Goal: Task Accomplishment & Management: Use online tool/utility

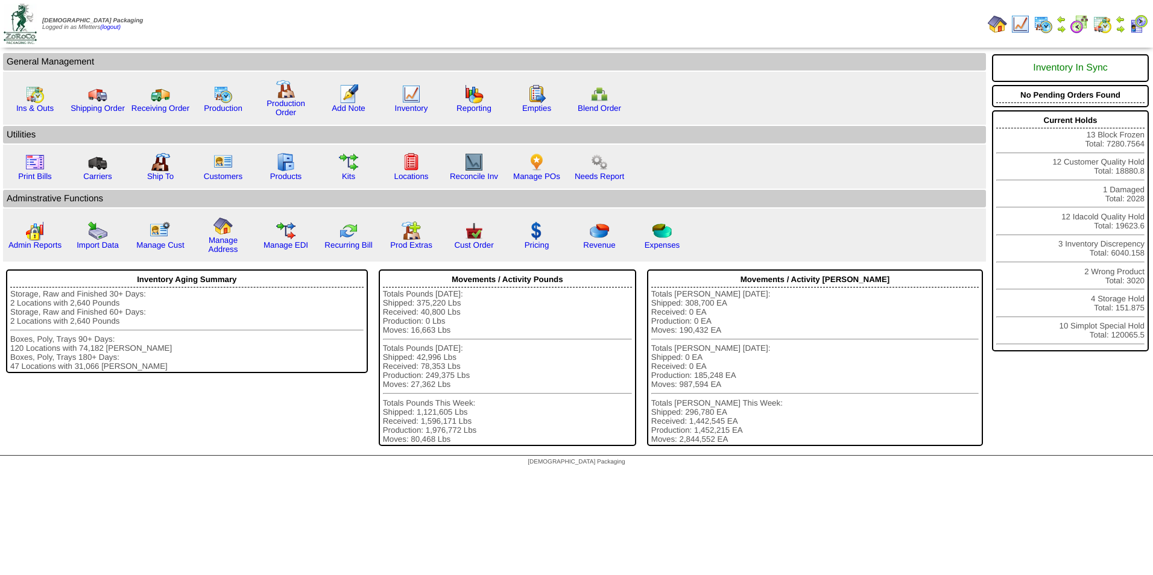
click at [1037, 22] on img at bounding box center [1043, 23] width 19 height 19
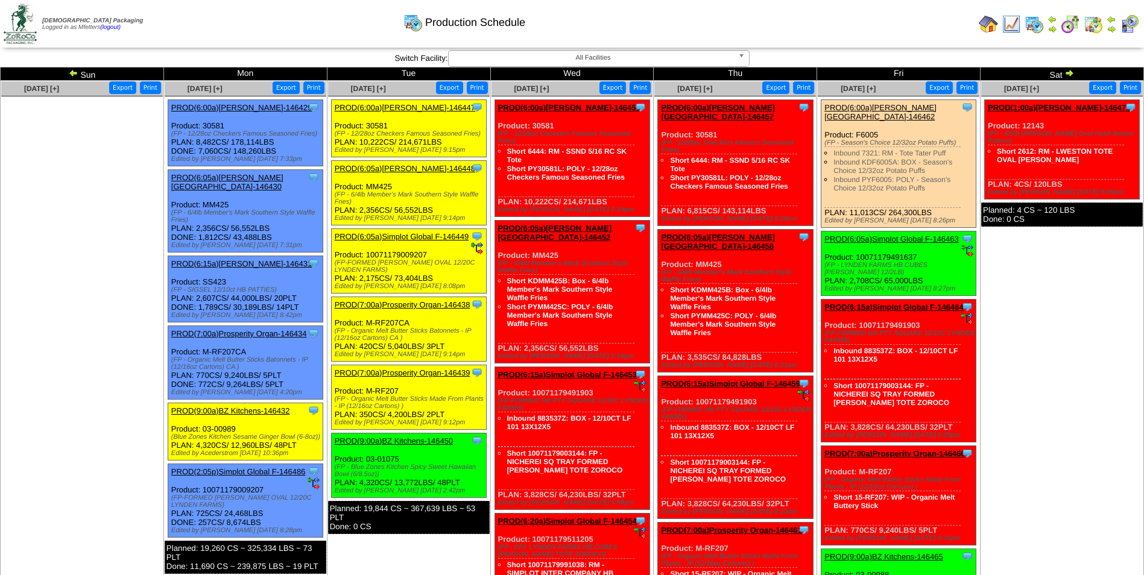
click at [78, 71] on img at bounding box center [74, 73] width 10 height 10
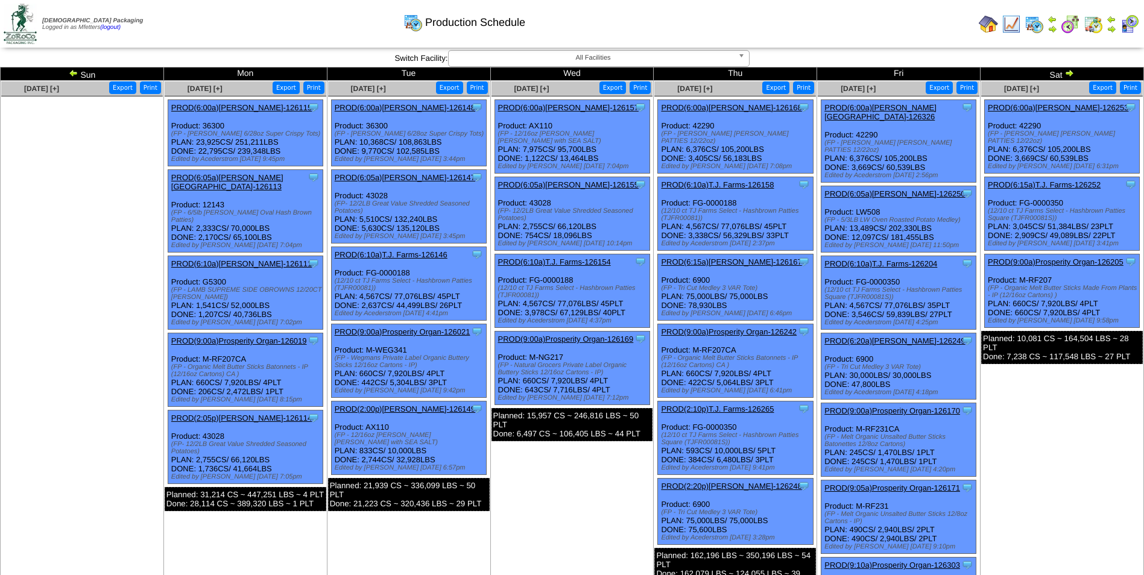
click at [910, 189] on link "PROD(6:05a)Lamb-Weston-126250" at bounding box center [895, 193] width 141 height 9
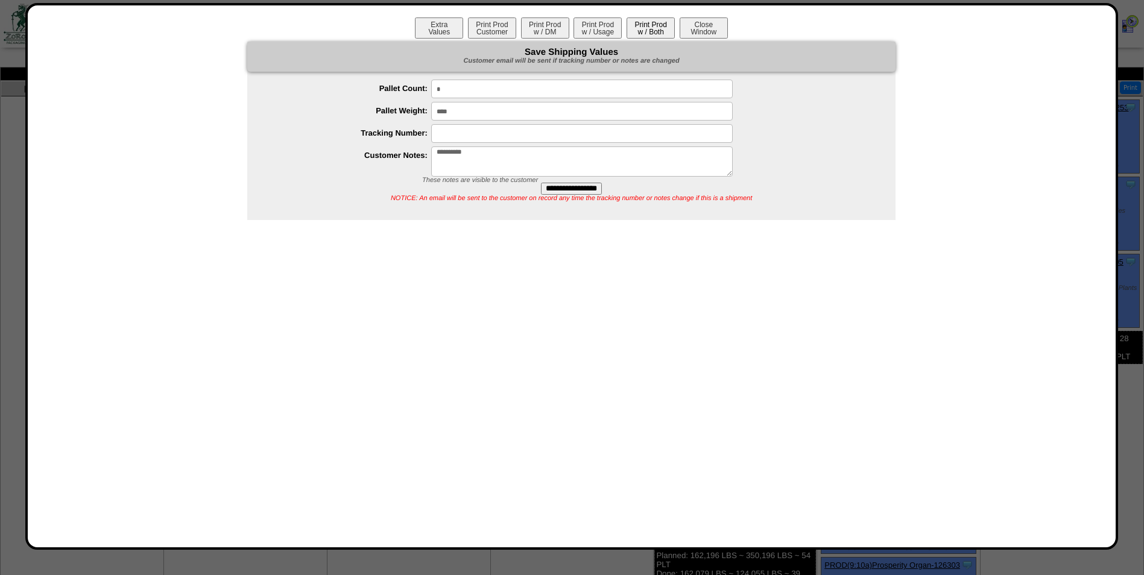
click at [664, 24] on button "Print Prod w / Both" at bounding box center [651, 27] width 48 height 21
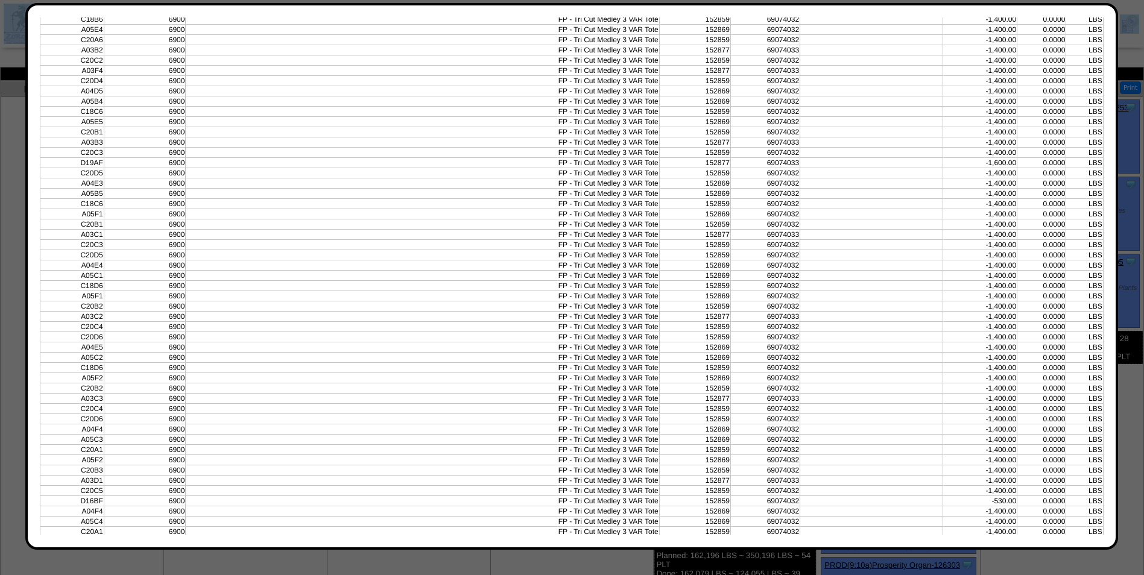
scroll to position [1025, 0]
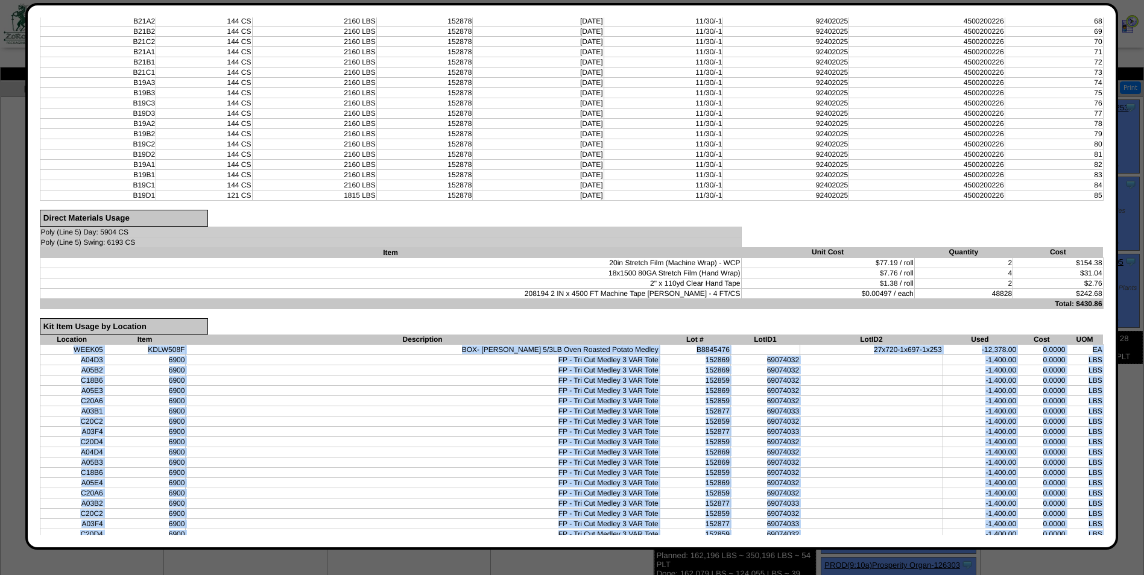
drag, startPoint x: 1094, startPoint y: 481, endPoint x: 63, endPoint y: 350, distance: 1039.0
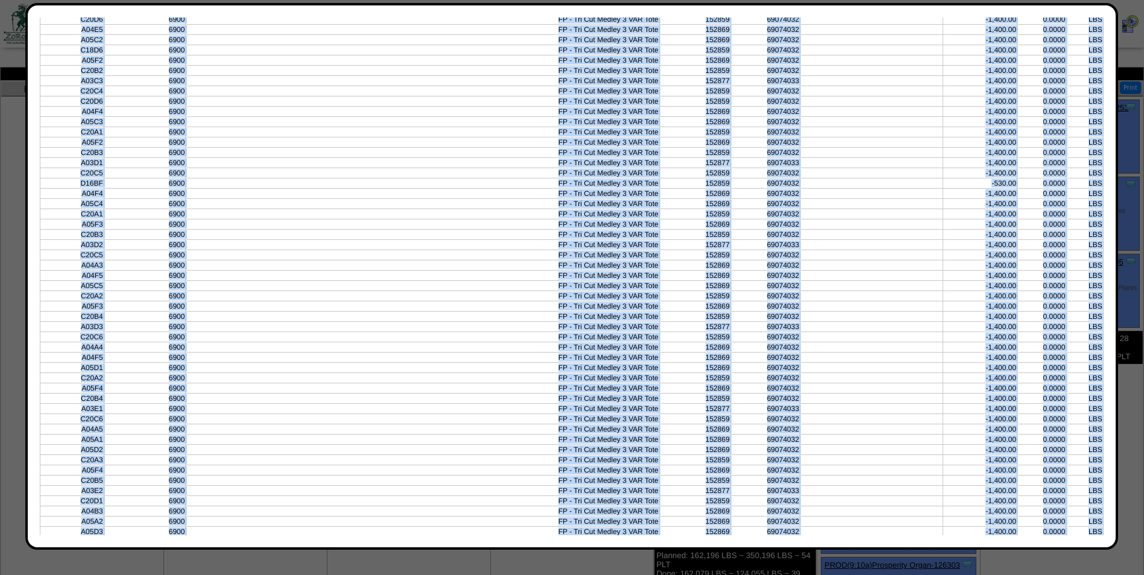
scroll to position [1869, 0]
copy tbody "WEEK05 KDLW508F BOX- Lamb Weston 5/3LB Oven Roasted Potato Medley B8845476 27x7…"
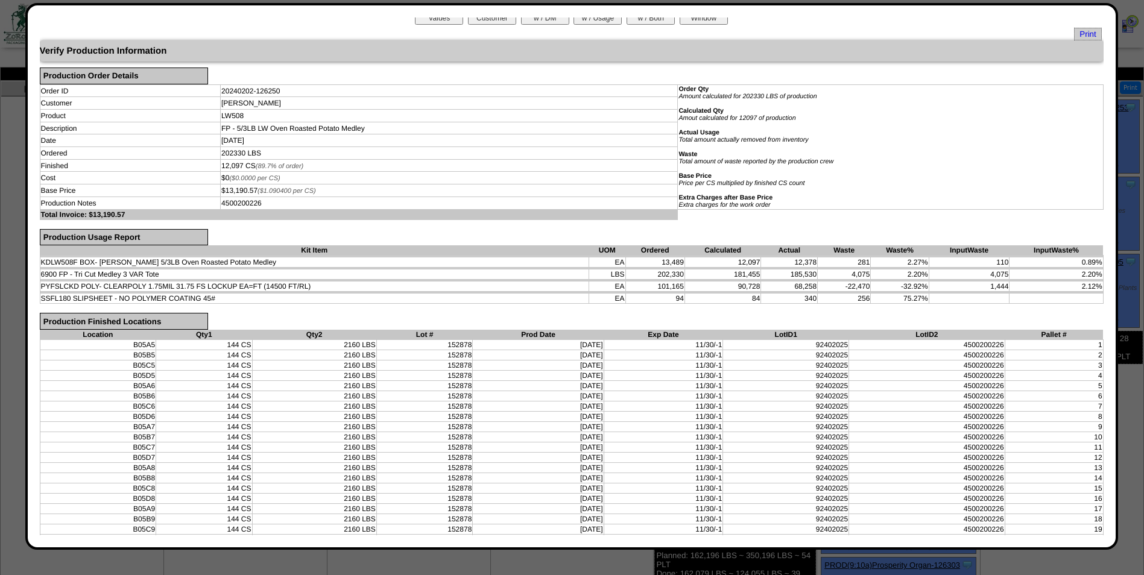
scroll to position [0, 0]
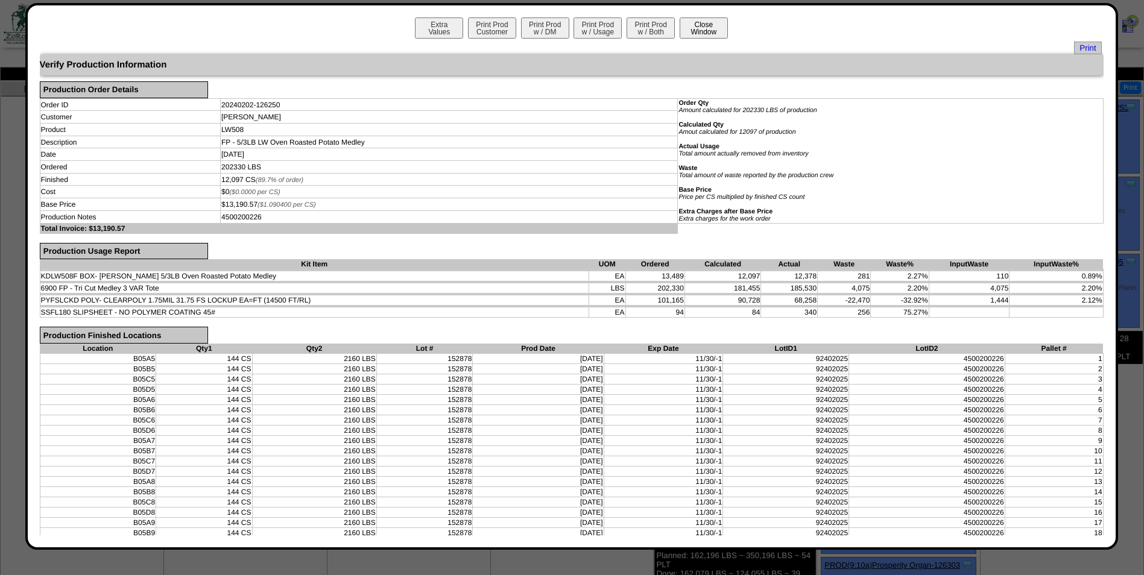
click at [702, 29] on button "Close Window" at bounding box center [704, 27] width 48 height 21
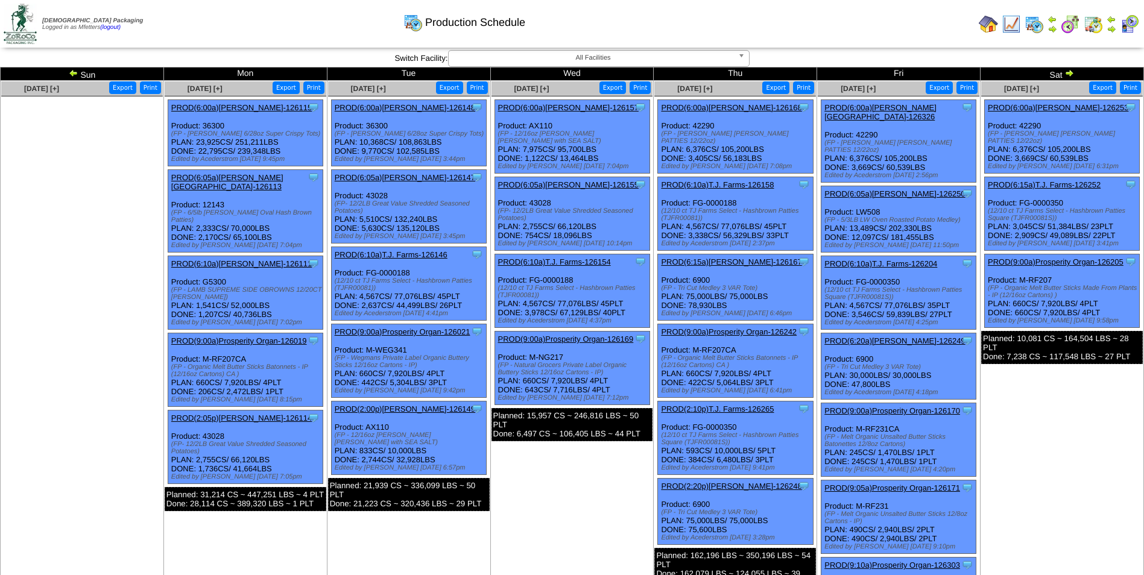
click at [1015, 22] on img at bounding box center [1011, 23] width 19 height 19
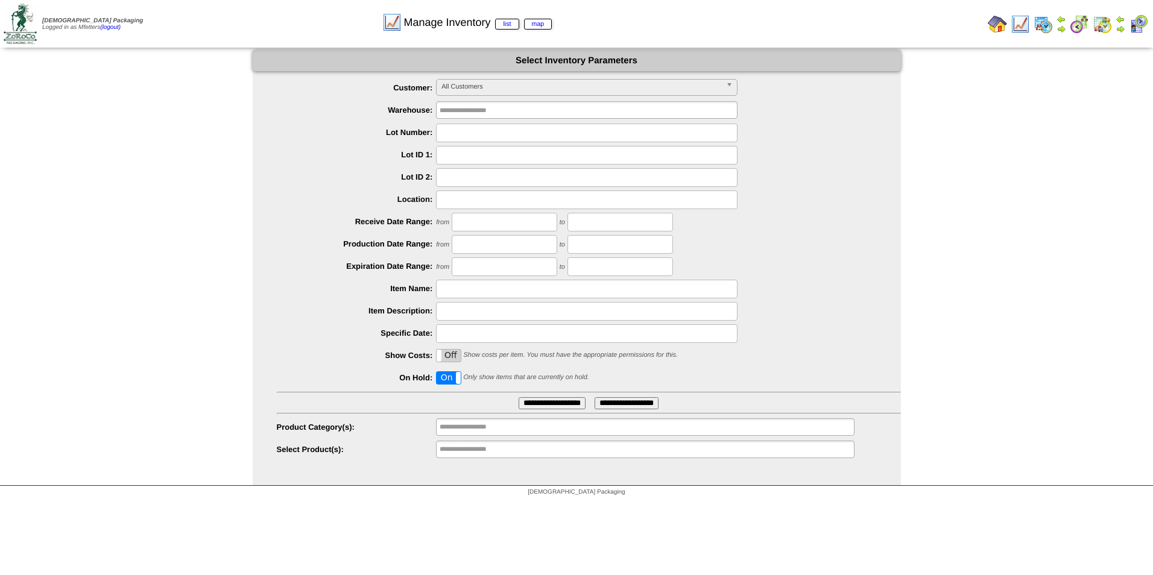
click at [1000, 24] on img at bounding box center [997, 23] width 19 height 19
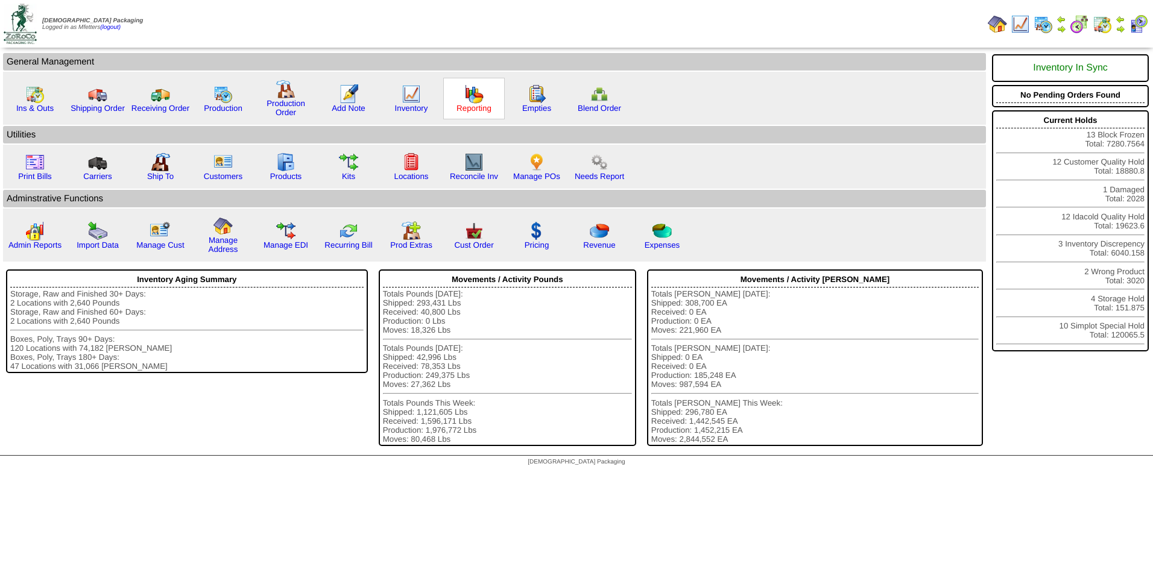
click at [483, 104] on link "Reporting" at bounding box center [474, 108] width 35 height 9
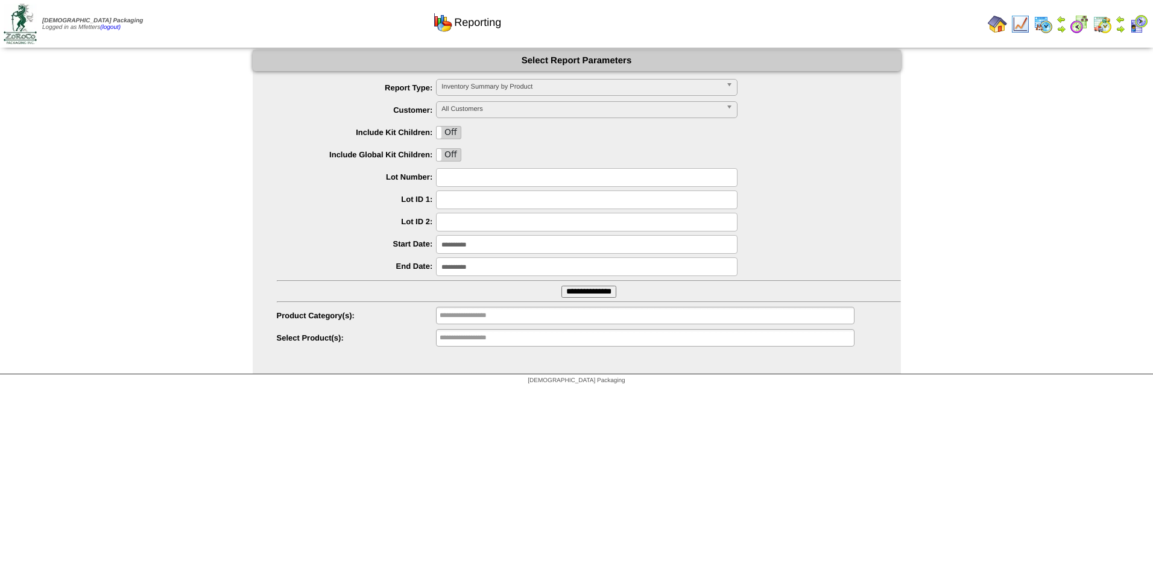
click at [492, 253] on input "**********" at bounding box center [587, 244] width 302 height 19
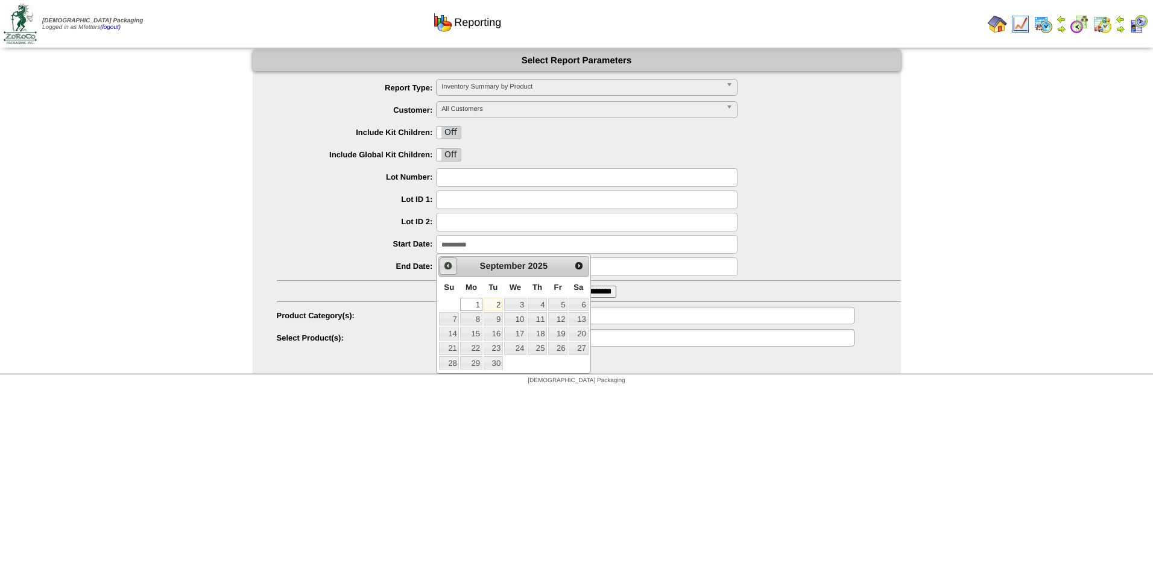
click at [445, 267] on span "Prev" at bounding box center [448, 266] width 10 height 10
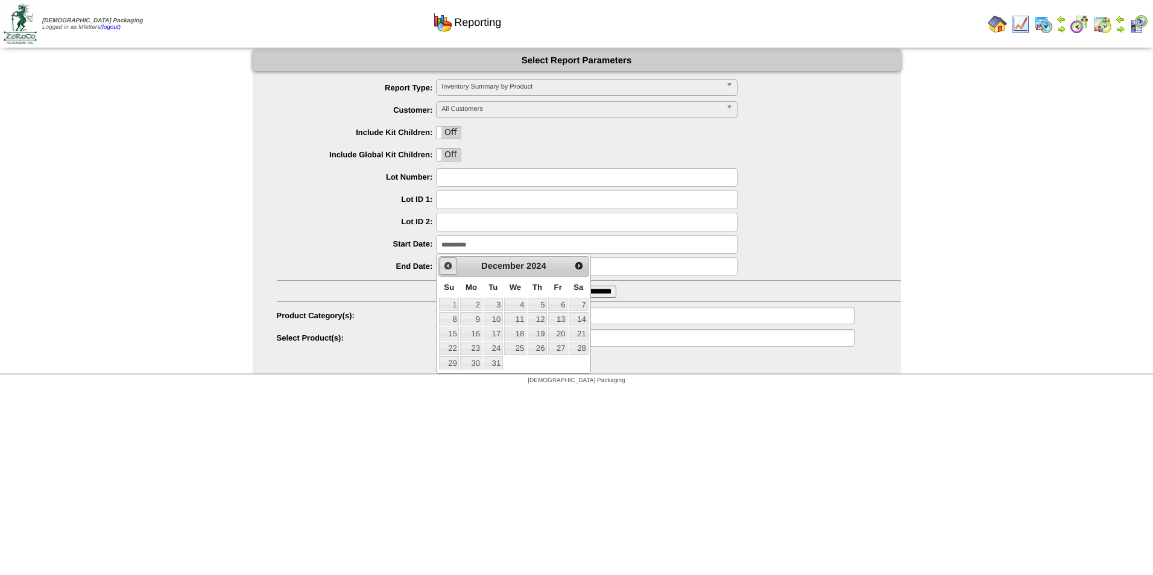
click at [445, 267] on span "Prev" at bounding box center [448, 266] width 10 height 10
click at [446, 267] on span "Prev" at bounding box center [448, 266] width 10 height 10
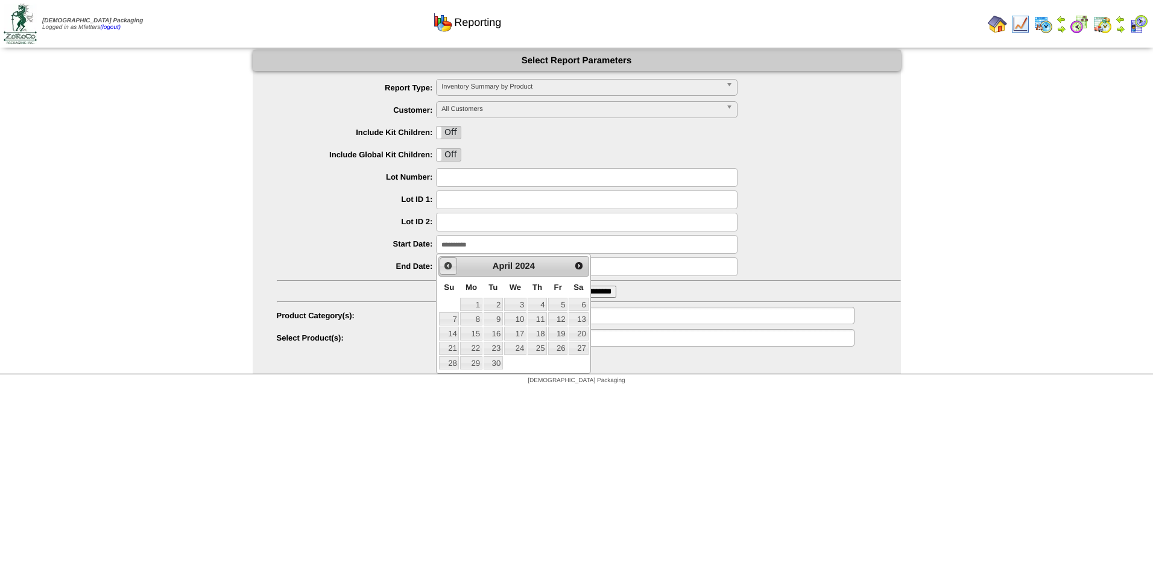
click at [446, 267] on span "Prev" at bounding box center [448, 266] width 10 height 10
click at [557, 306] on link "1" at bounding box center [557, 304] width 19 height 13
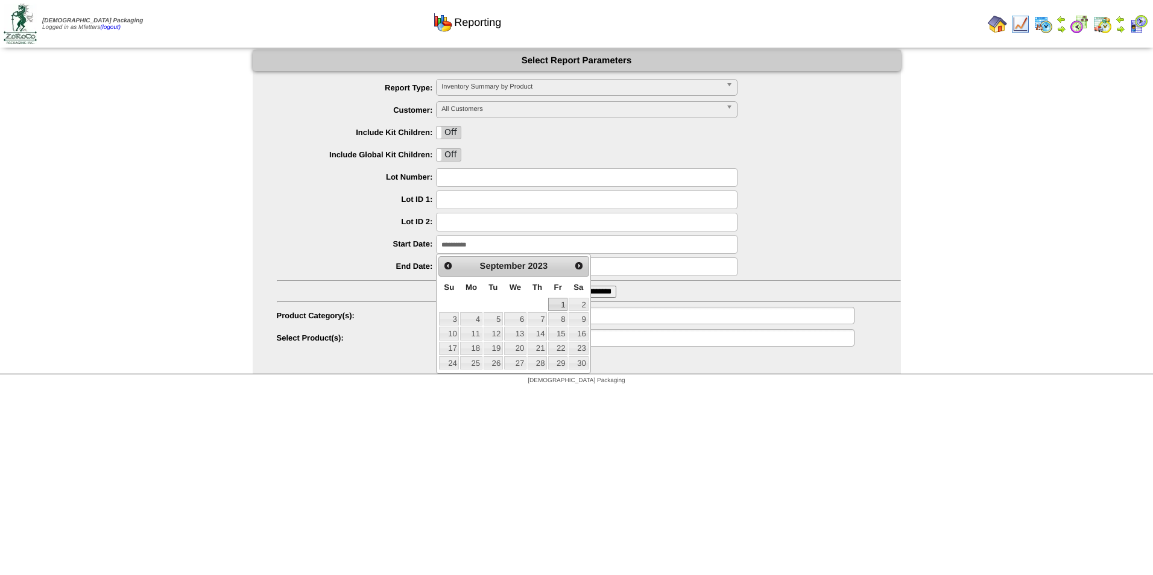
type input "**********"
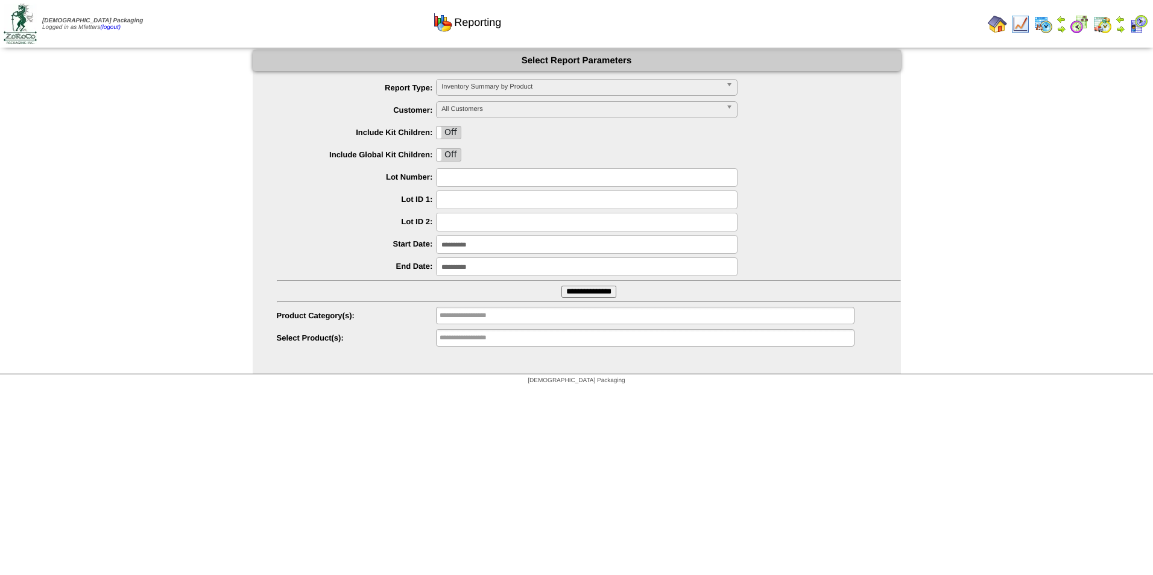
click at [457, 188] on ul "**********" at bounding box center [577, 213] width 648 height 269
click at [458, 184] on input "text" at bounding box center [587, 177] width 302 height 19
click at [629, 99] on ul "**********" at bounding box center [577, 213] width 648 height 269
click at [624, 95] on div "Inventory Summary by Product" at bounding box center [587, 87] width 302 height 17
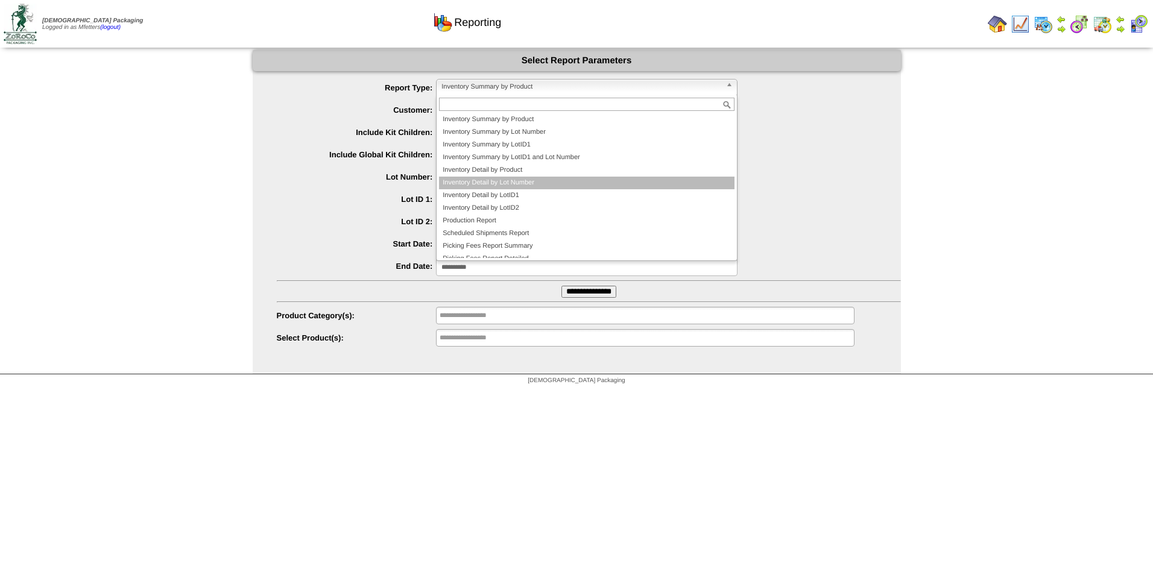
click at [542, 183] on li "Inventory Detail by Lot Number" at bounding box center [587, 183] width 296 height 13
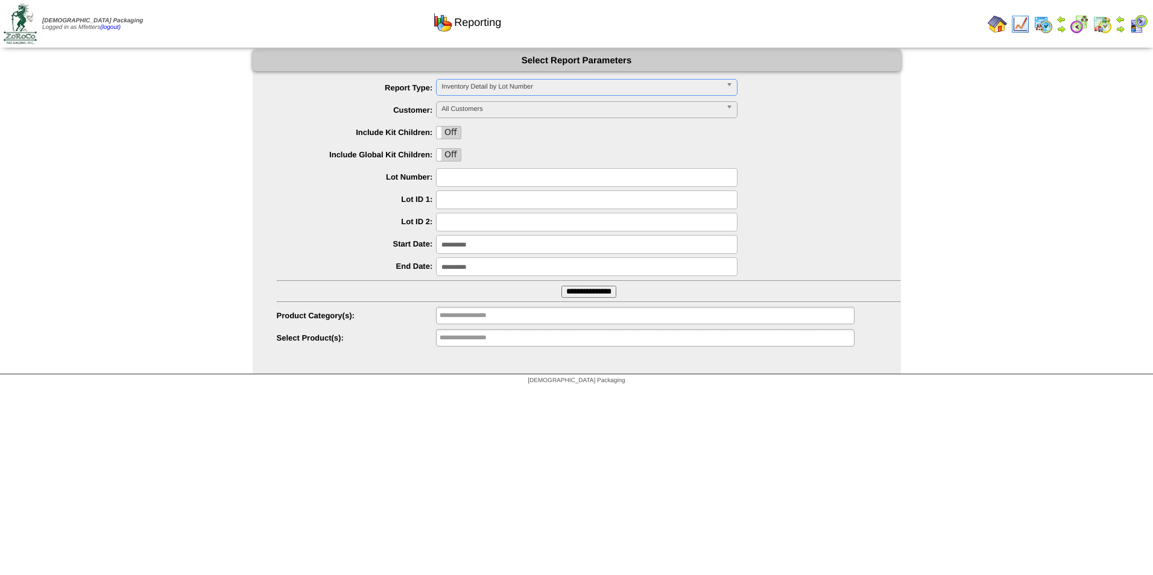
click at [490, 182] on input "text" at bounding box center [587, 177] width 302 height 19
type input "******"
click at [562, 286] on input "**********" at bounding box center [589, 292] width 55 height 12
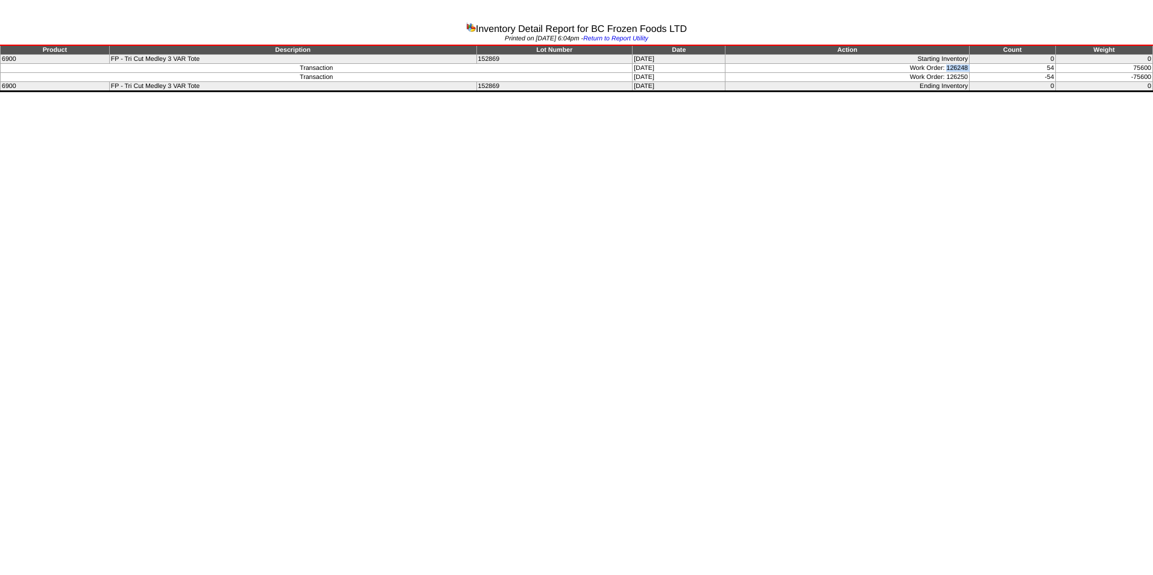
drag, startPoint x: 949, startPoint y: 66, endPoint x: 984, endPoint y: 66, distance: 34.4
click at [984, 66] on tr "Transaction 02/01/24 Work Order: 126248 54 75600" at bounding box center [577, 68] width 1153 height 9
copy tr "126248"
click at [637, 39] on link "Return to Report Utility" at bounding box center [615, 38] width 65 height 7
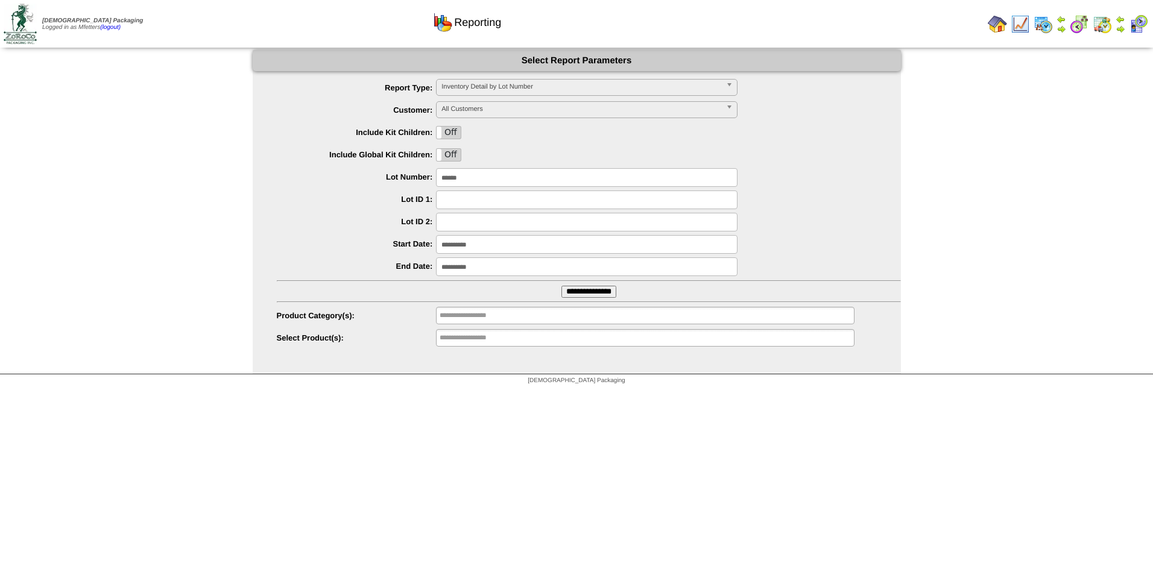
click at [591, 294] on input "**********" at bounding box center [589, 292] width 55 height 12
click at [1047, 26] on img at bounding box center [1043, 23] width 19 height 19
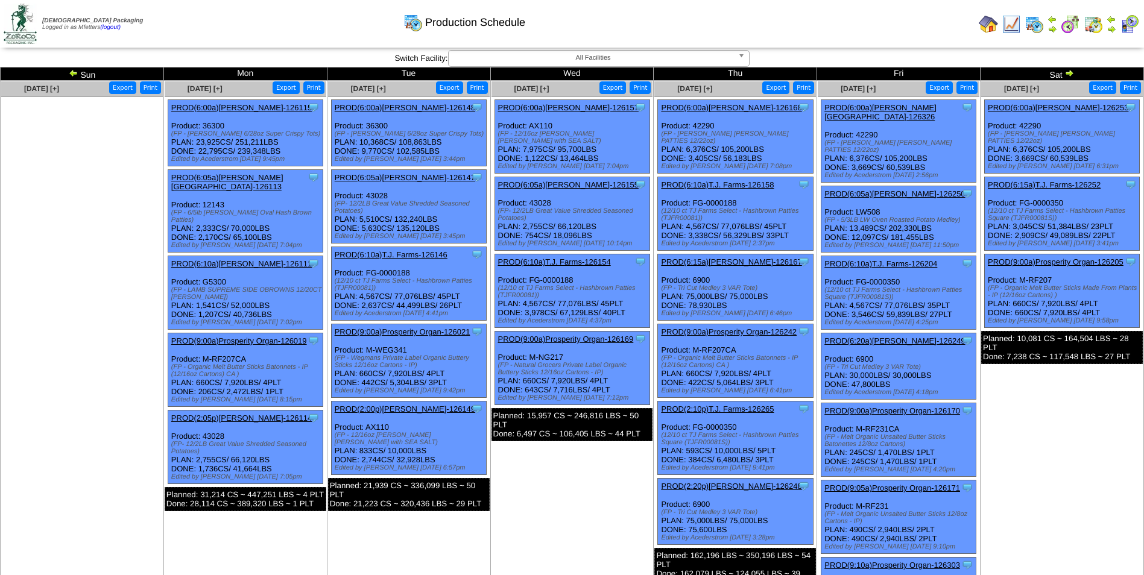
click at [71, 71] on img at bounding box center [74, 73] width 10 height 10
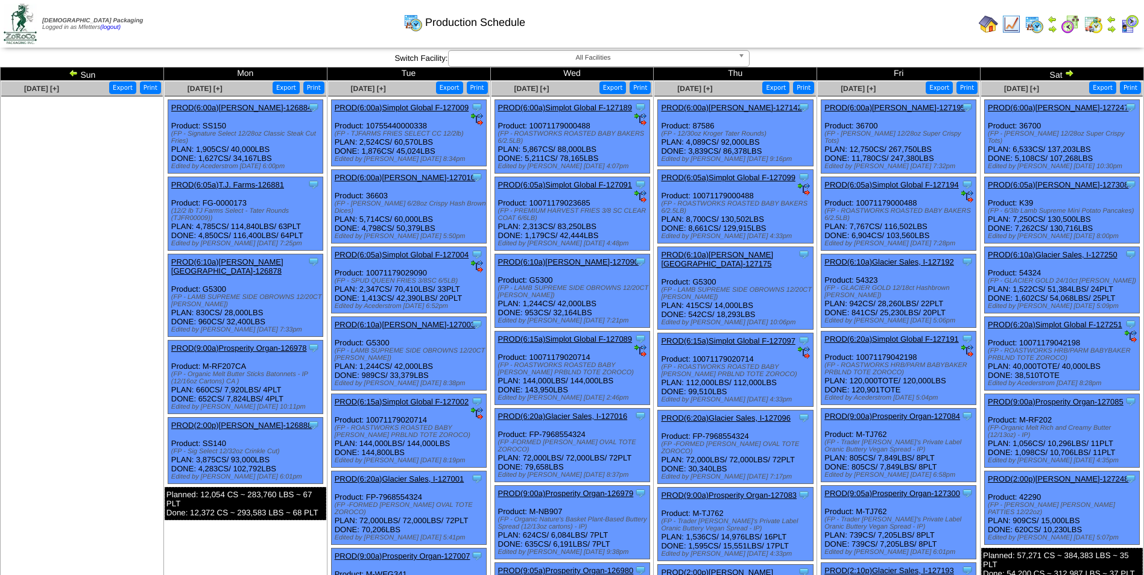
click at [1069, 22] on img at bounding box center [1070, 23] width 19 height 19
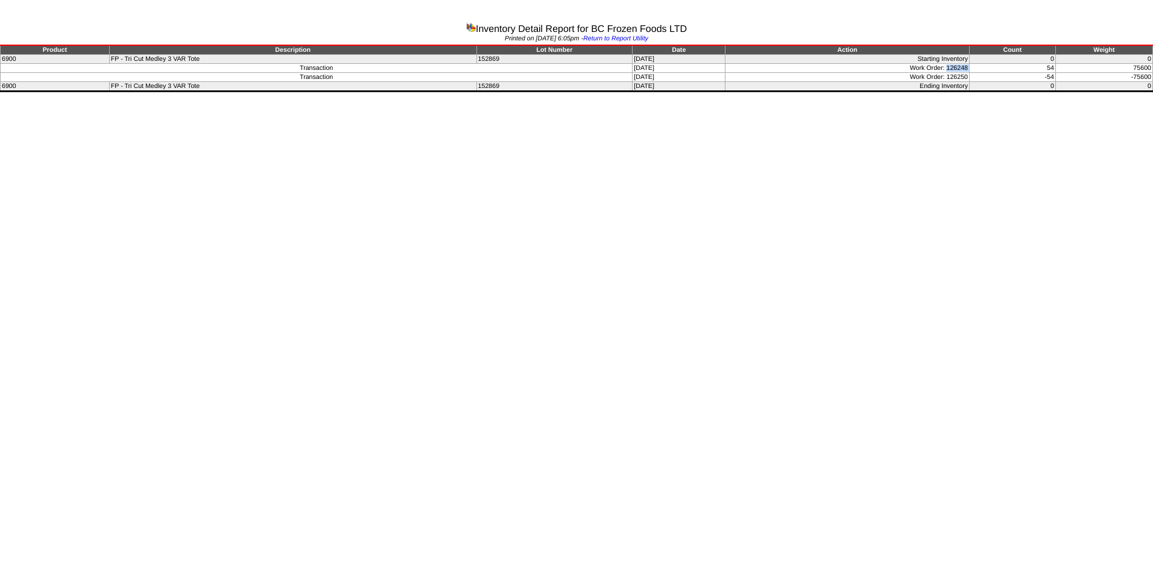
drag, startPoint x: 950, startPoint y: 67, endPoint x: 980, endPoint y: 66, distance: 30.2
click at [980, 66] on tr "Transaction 02/01/24 Work Order: 126248 54 75600" at bounding box center [577, 68] width 1153 height 9
copy tr "126248"
click at [606, 39] on link "Return to Report Utility" at bounding box center [615, 38] width 65 height 7
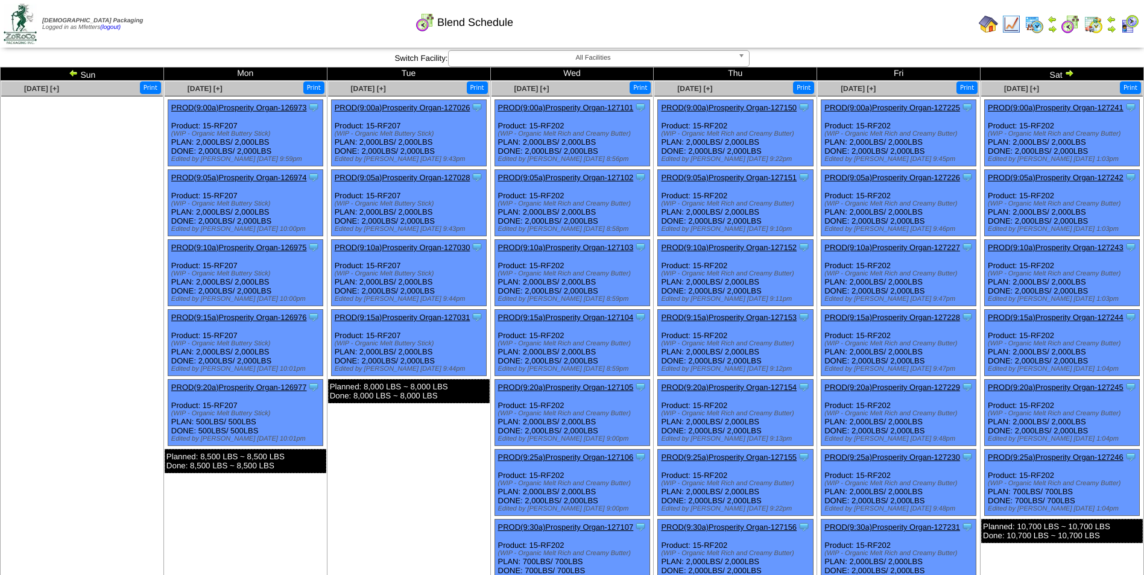
click at [1039, 26] on img at bounding box center [1034, 23] width 19 height 19
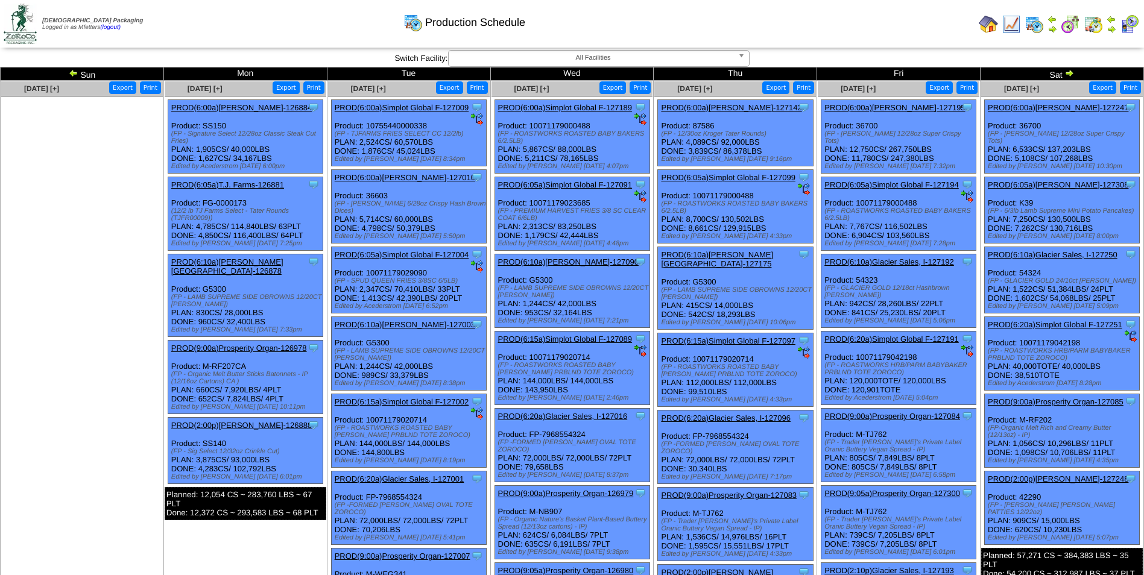
click at [72, 72] on img at bounding box center [74, 73] width 10 height 10
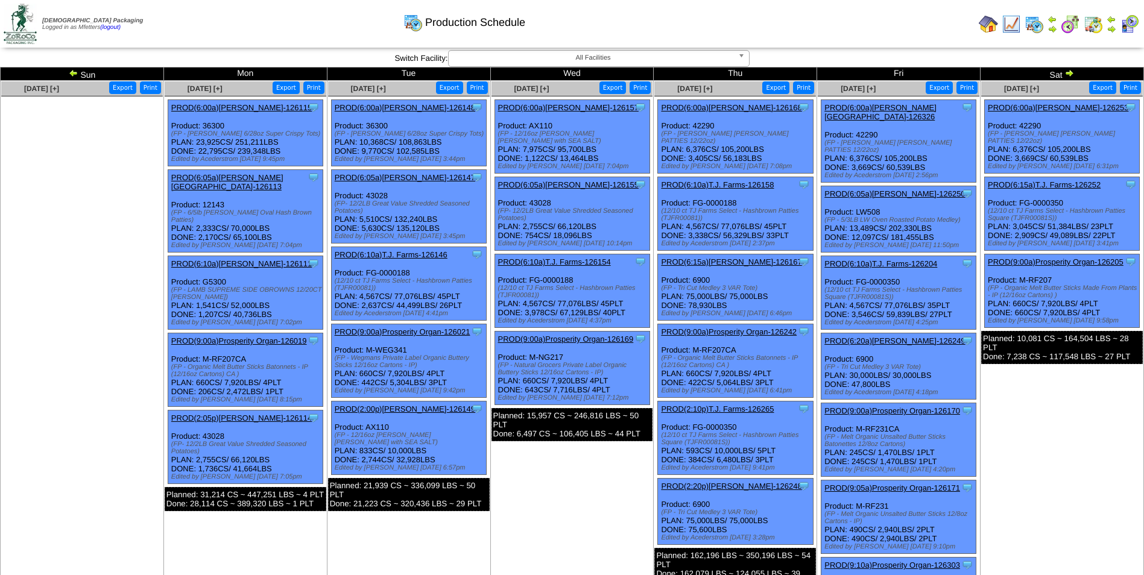
click at [754, 486] on link "PROD(2:20p)[PERSON_NAME]-126248" at bounding box center [731, 486] width 141 height 9
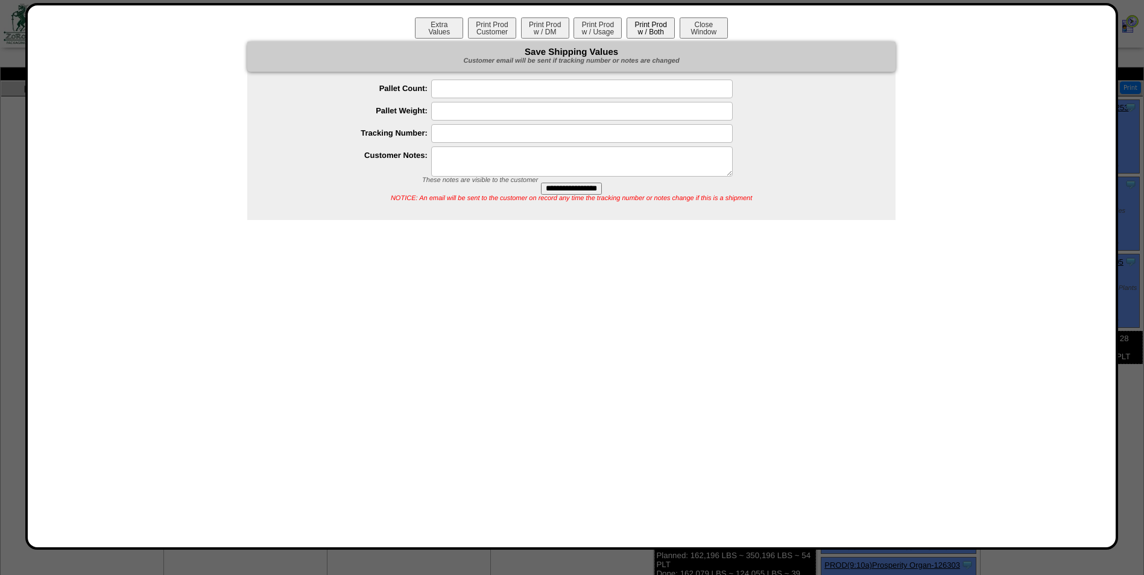
click at [649, 30] on button "Print Prod w / Both" at bounding box center [651, 27] width 48 height 21
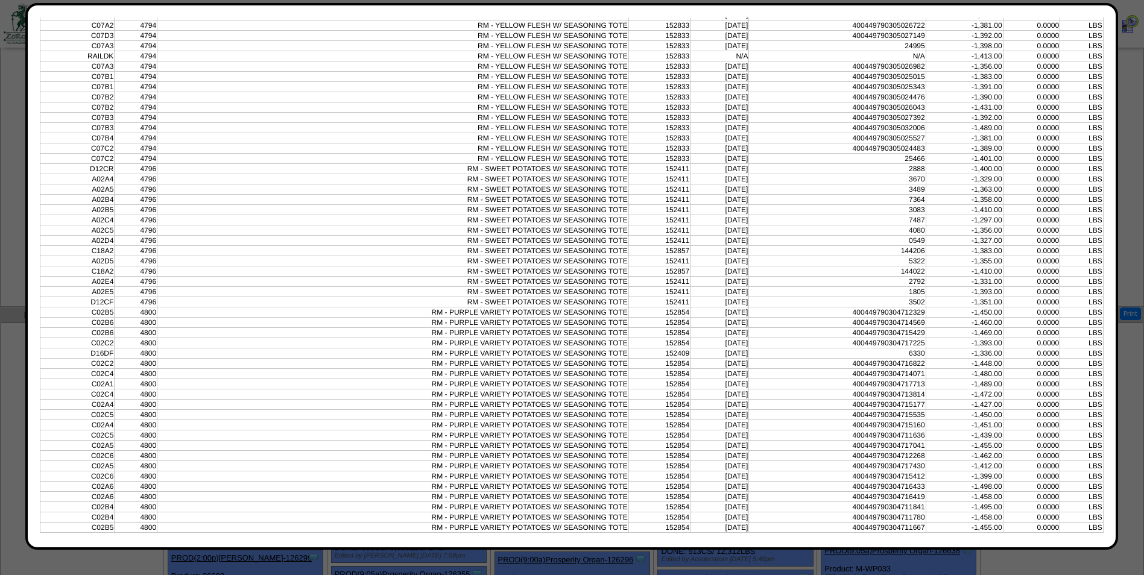
scroll to position [1074, 0]
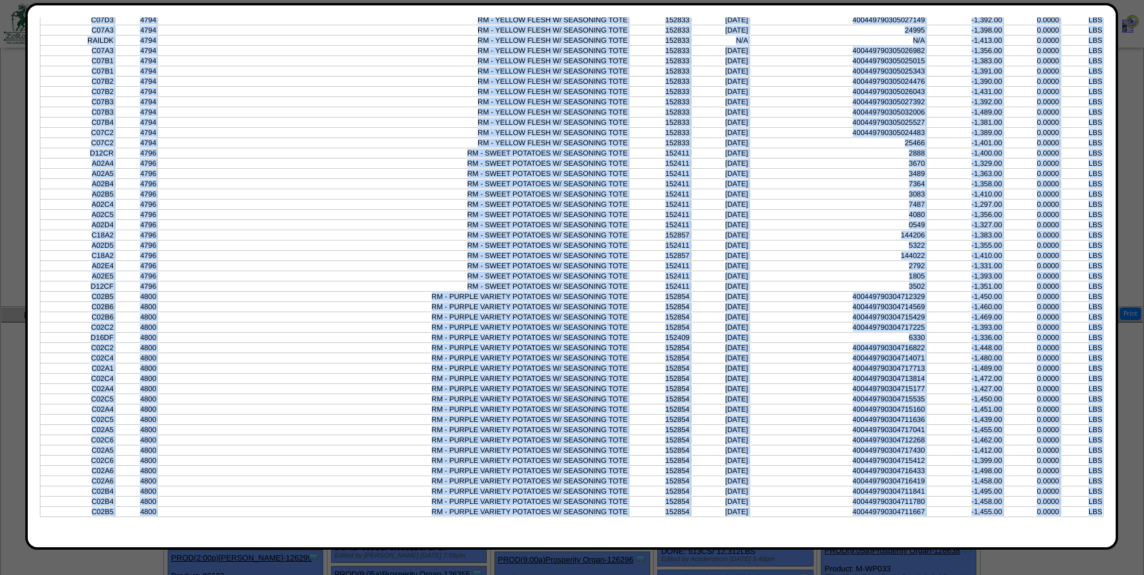
drag, startPoint x: 57, startPoint y: 227, endPoint x: 1103, endPoint y: 523, distance: 1087.0
click at [1103, 523] on div "Extra Values Print Prod Customer Print Prod w / DM Print Prod w / Usage Print P…" at bounding box center [572, 276] width 1064 height 518
copy table "Location Item Description Lot # LotID1 LotID2 Used Cost UOM C07C3 4794 RM - YEL…"
click at [1069, 149] on td "LBS" at bounding box center [1081, 153] width 43 height 10
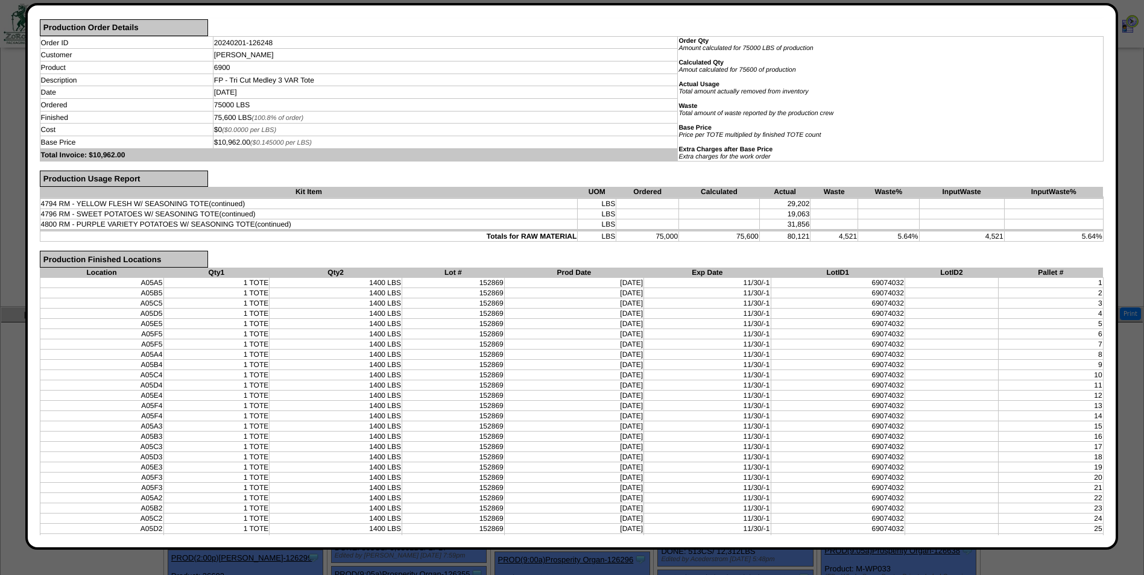
scroll to position [0, 0]
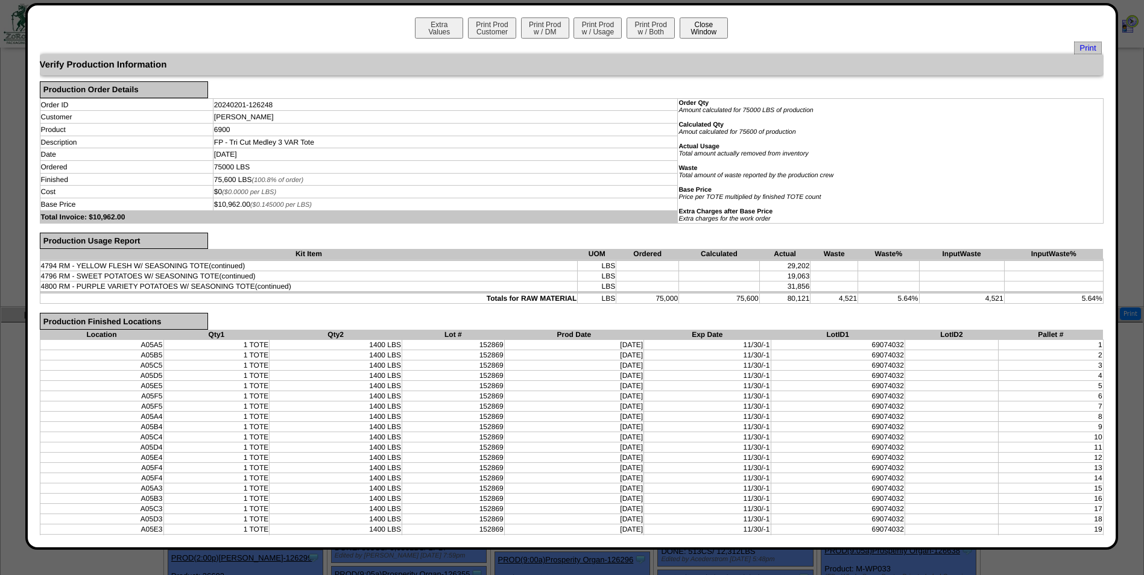
click at [711, 30] on button "Close Window" at bounding box center [704, 27] width 48 height 21
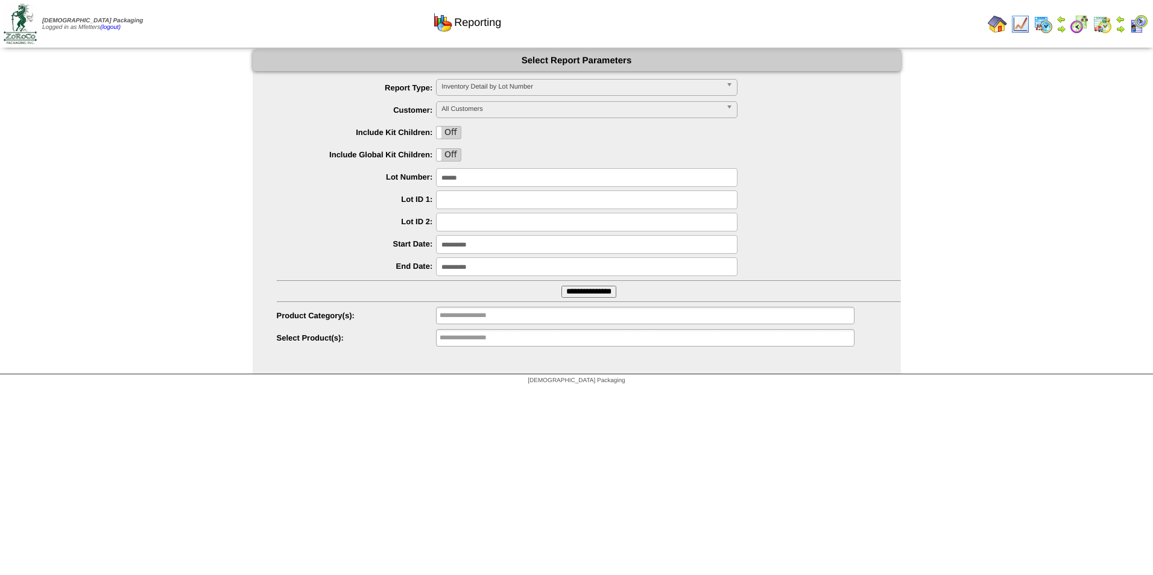
drag, startPoint x: 499, startPoint y: 181, endPoint x: 382, endPoint y: 170, distance: 117.5
click at [382, 170] on div "******" at bounding box center [589, 177] width 624 height 19
type input "******"
click at [575, 293] on input "**********" at bounding box center [589, 292] width 55 height 12
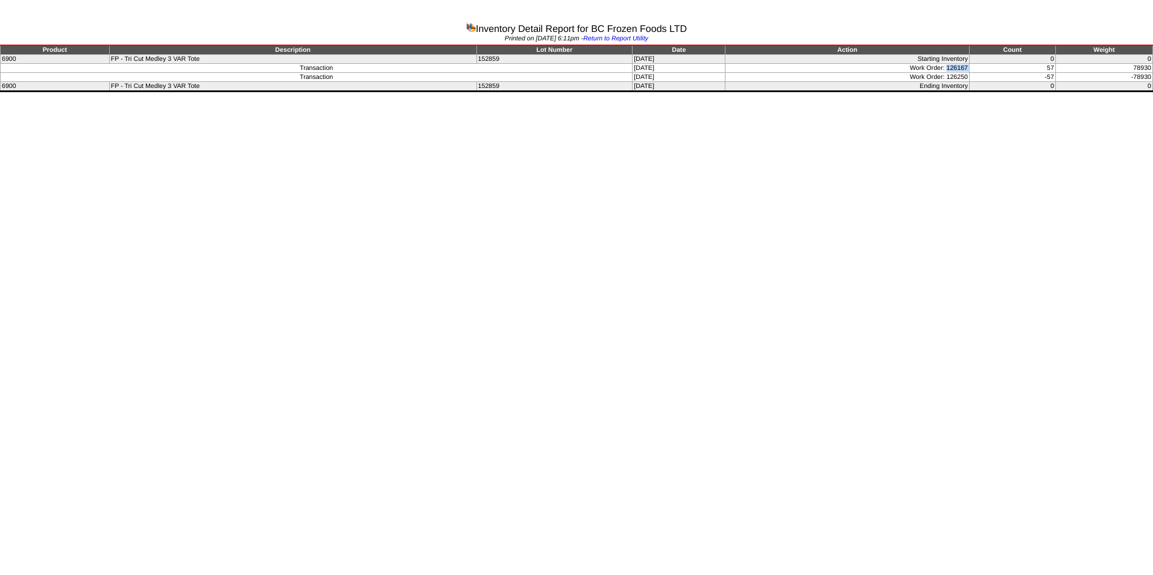
drag, startPoint x: 951, startPoint y: 68, endPoint x: 981, endPoint y: 67, distance: 30.2
click at [981, 67] on tr "Transaction [DATE] Work Order: 126167 57 78930" at bounding box center [577, 68] width 1153 height 9
copy tr "126167"
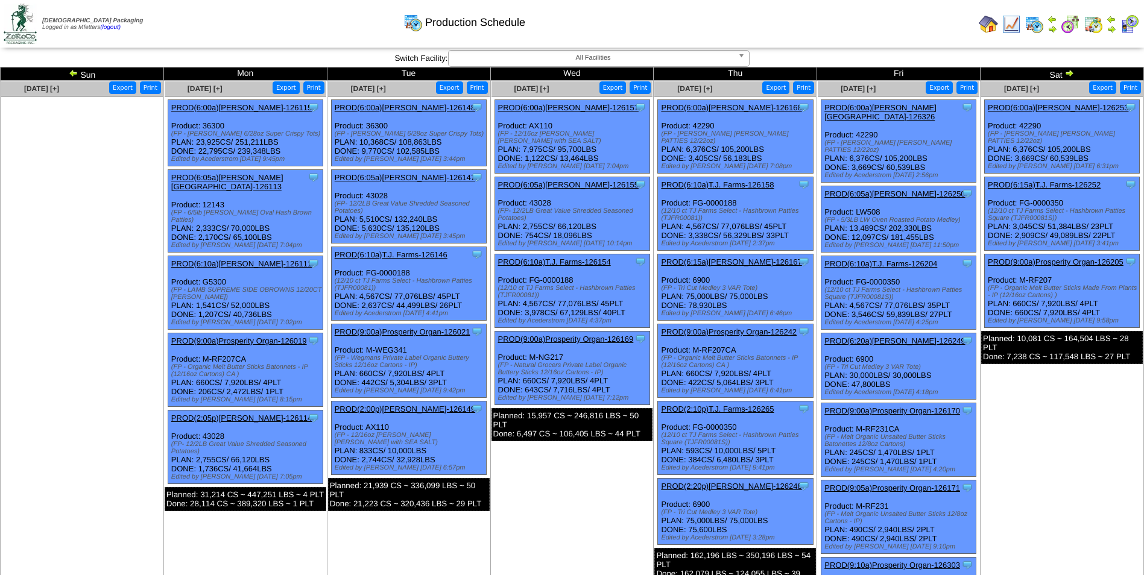
click at [747, 264] on link "PROD(6:15a)[PERSON_NAME]-126167" at bounding box center [731, 262] width 141 height 9
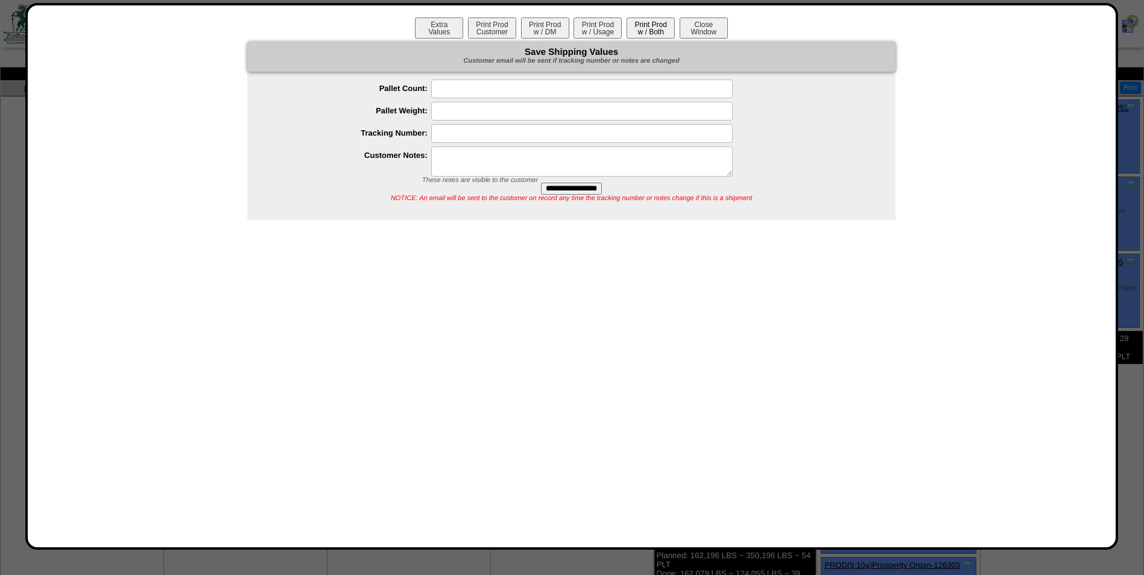
click at [653, 17] on button "Print Prod w / Both" at bounding box center [651, 27] width 48 height 21
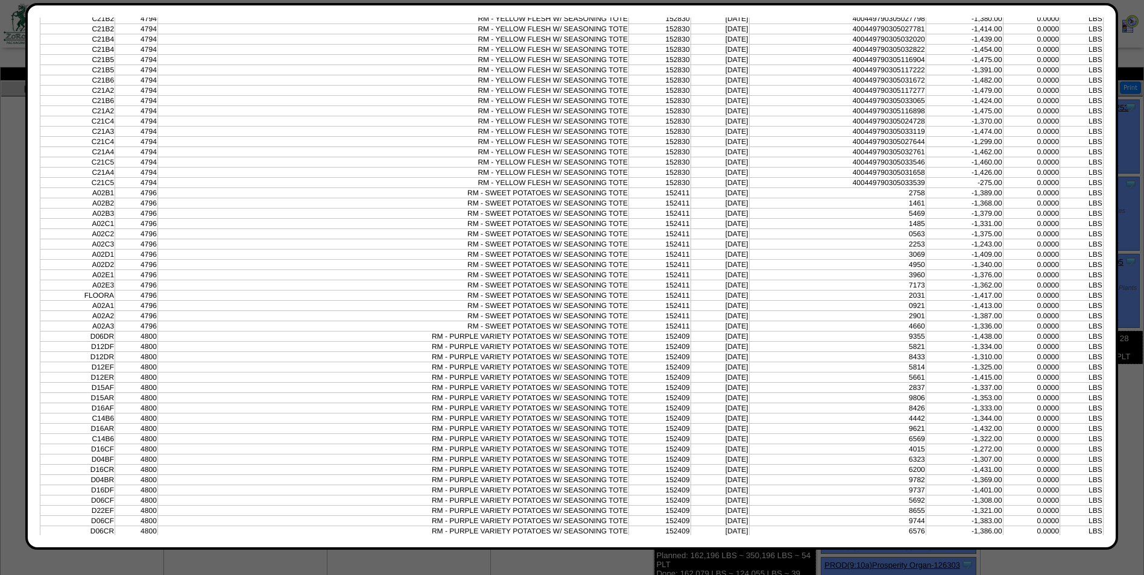
scroll to position [1126, 0]
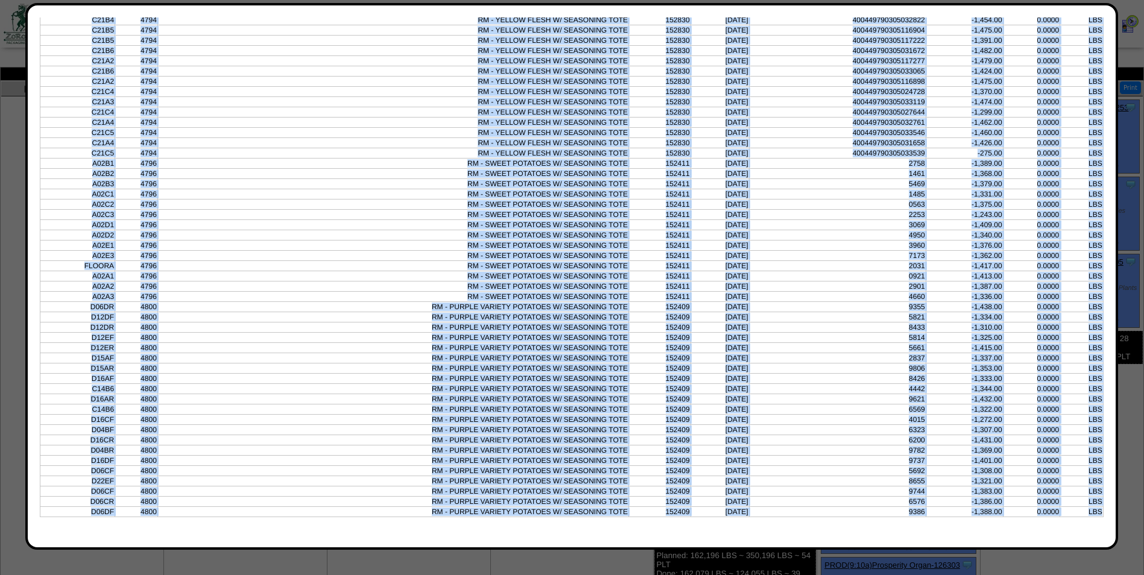
drag, startPoint x: 54, startPoint y: 128, endPoint x: 1082, endPoint y: 519, distance: 1099.6
copy table "Location Item Description Lot # LotID1 LotID2 Used Cost UOM C21A5 4794 RM - YEL…"
